Goal: Information Seeking & Learning: Learn about a topic

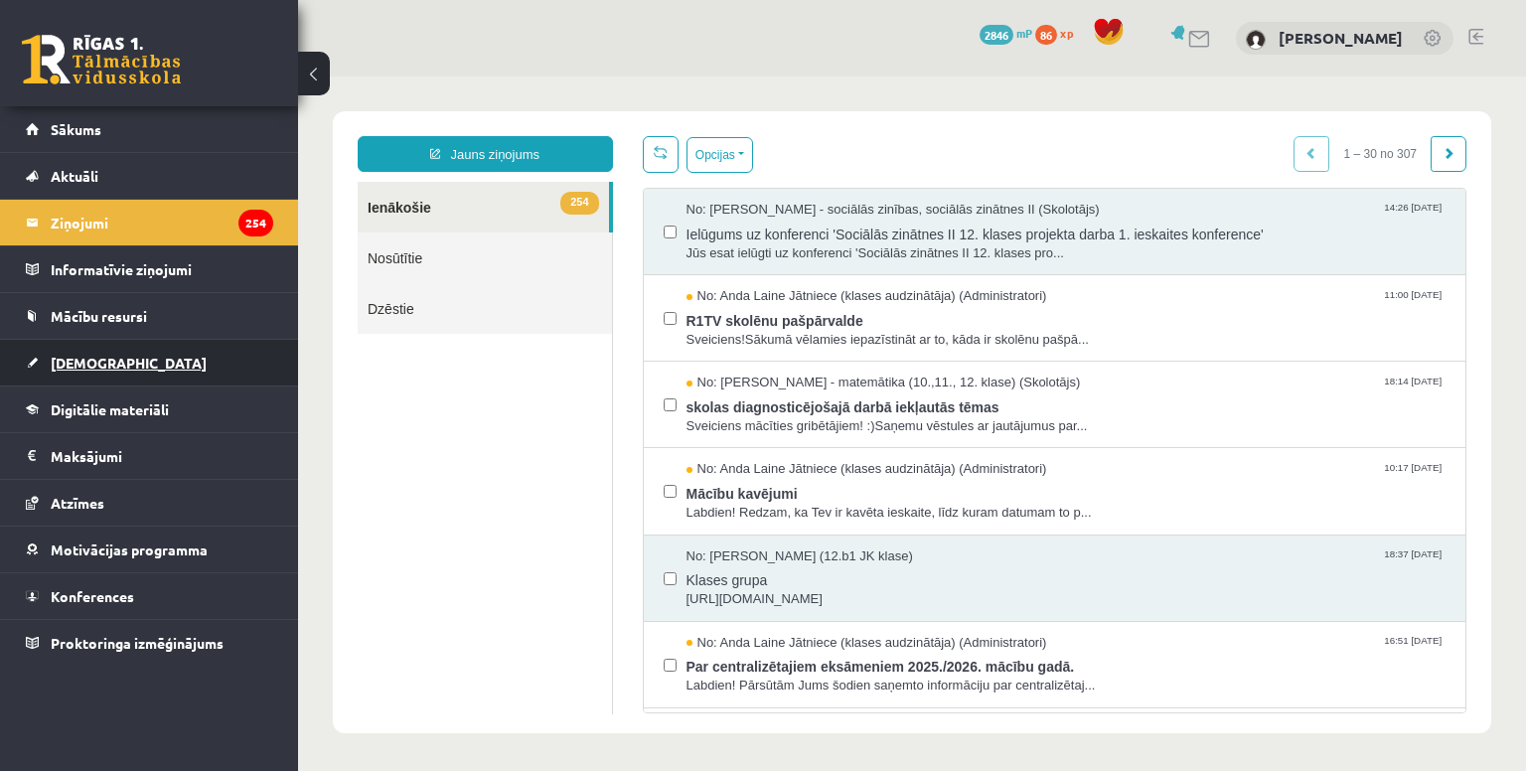
click at [82, 365] on span "[DEMOGRAPHIC_DATA]" at bounding box center [129, 363] width 156 height 18
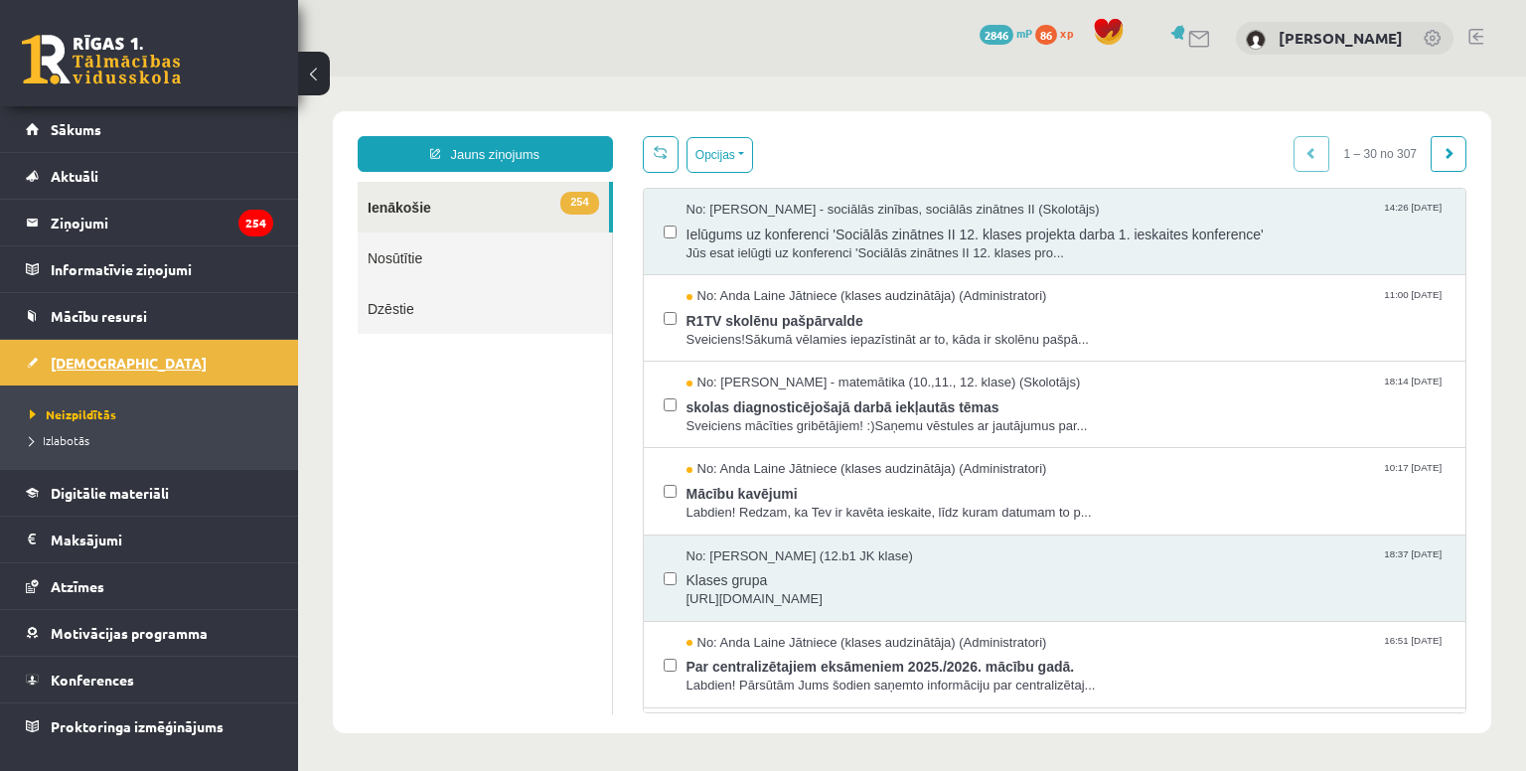
click at [72, 359] on span "[DEMOGRAPHIC_DATA]" at bounding box center [129, 363] width 156 height 18
click at [72, 354] on span "[DEMOGRAPHIC_DATA]" at bounding box center [129, 363] width 156 height 18
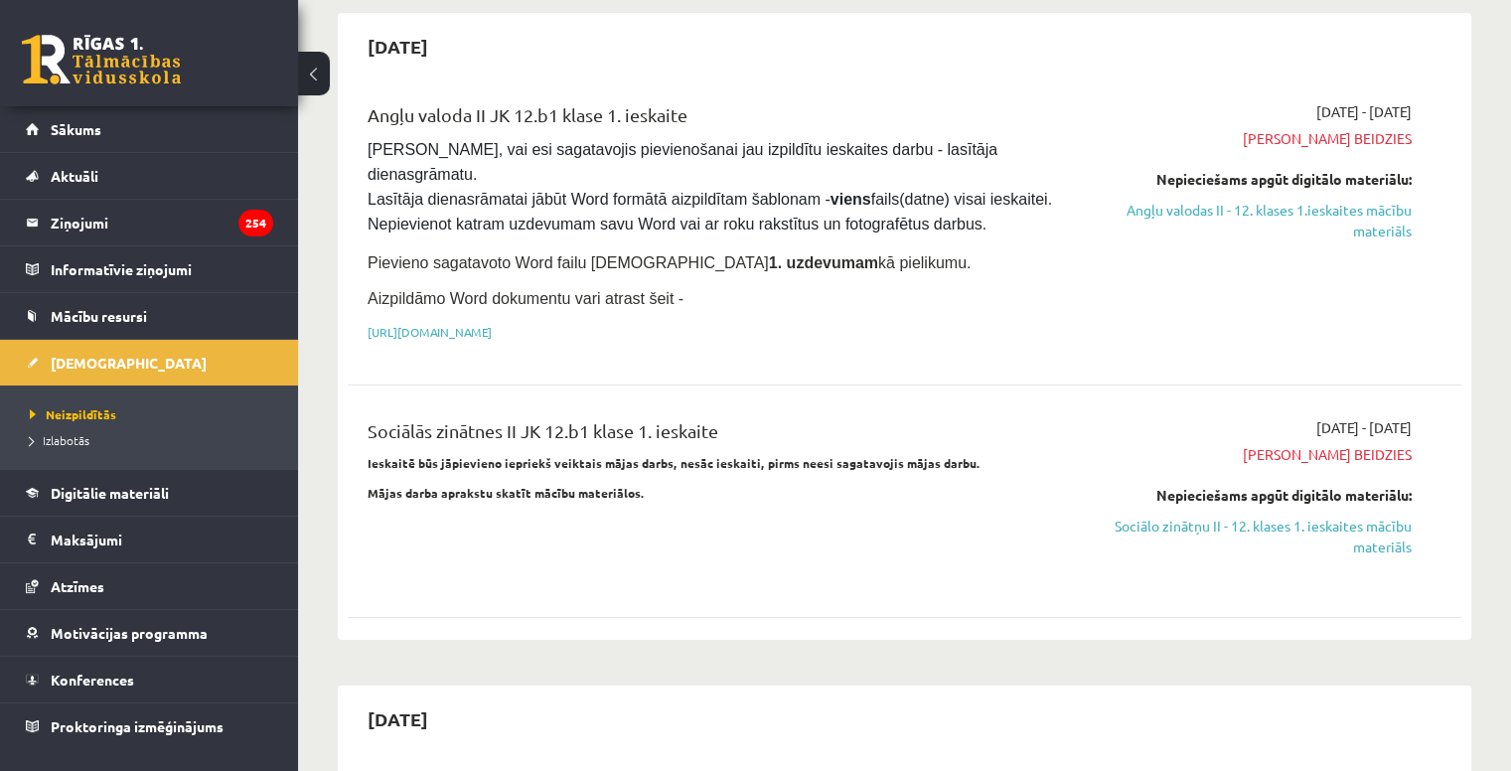
scroll to position [187, 0]
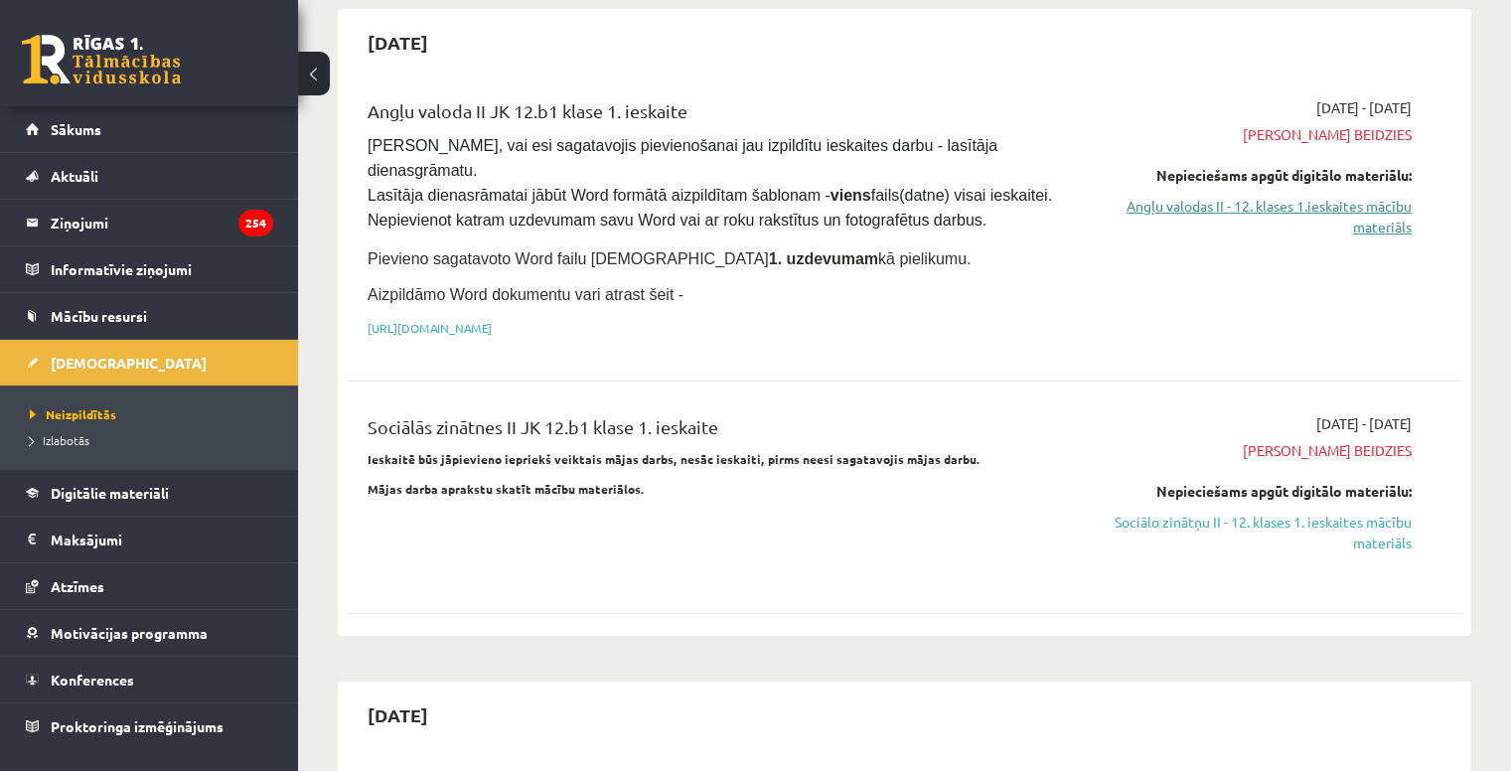
click at [1259, 212] on link "Angļu valodas II - 12. klases 1.ieskaites mācību materiāls" at bounding box center [1248, 217] width 328 height 42
